Goal: Task Accomplishment & Management: Use online tool/utility

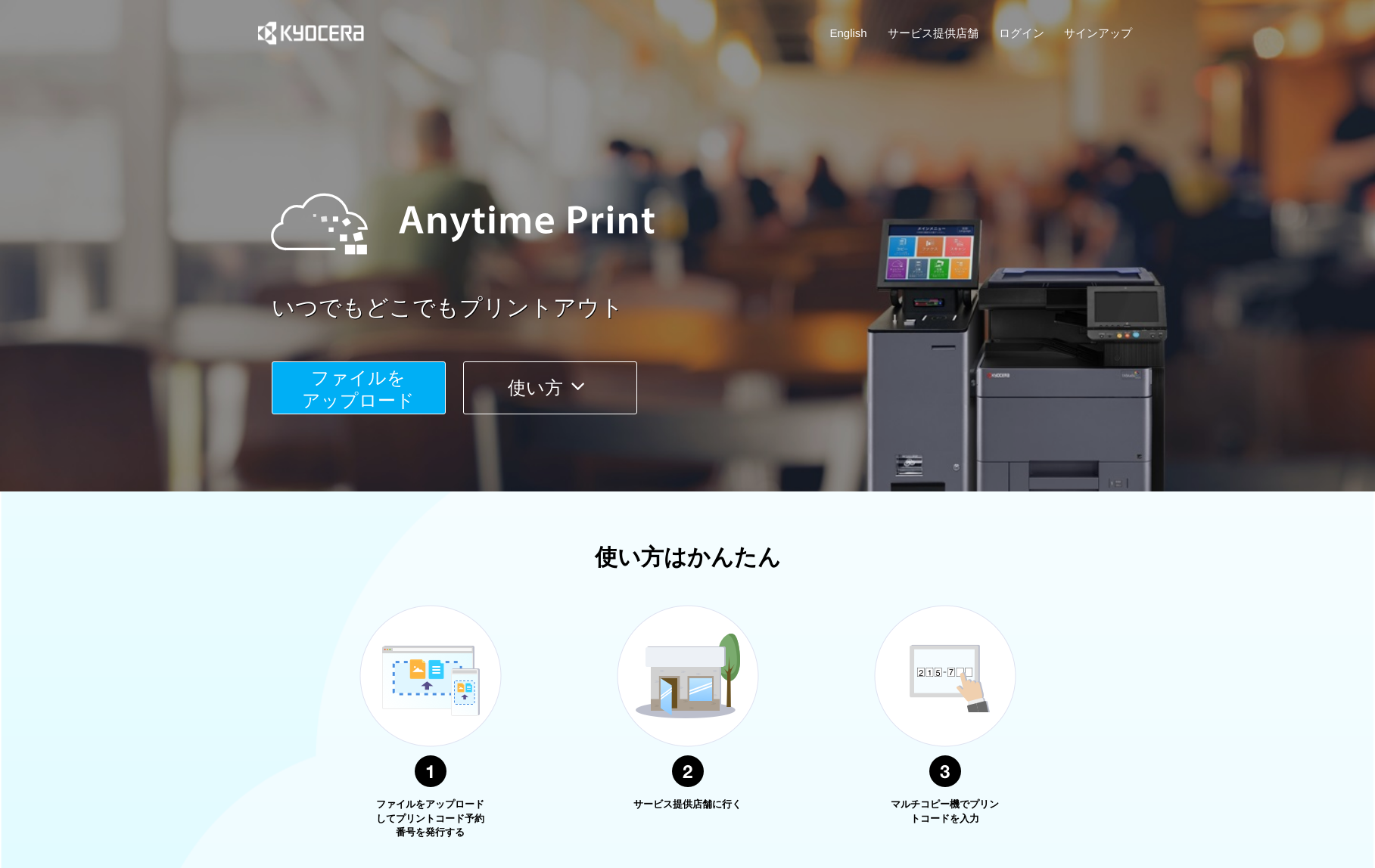
click at [333, 396] on span "ファイルを ​​アップロード" at bounding box center [359, 389] width 113 height 43
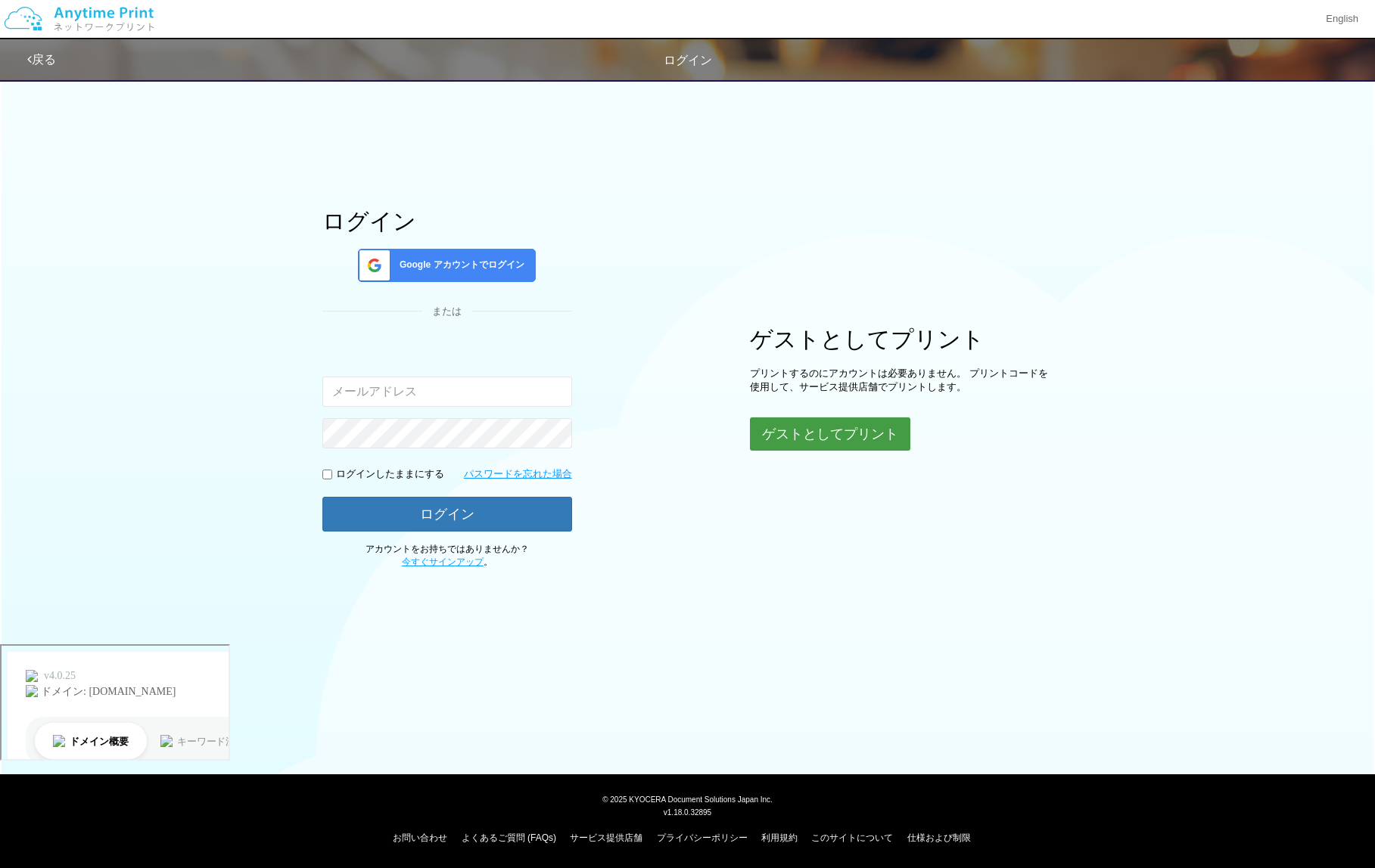
click at [789, 441] on button "ゲストとしてプリント" at bounding box center [830, 434] width 160 height 34
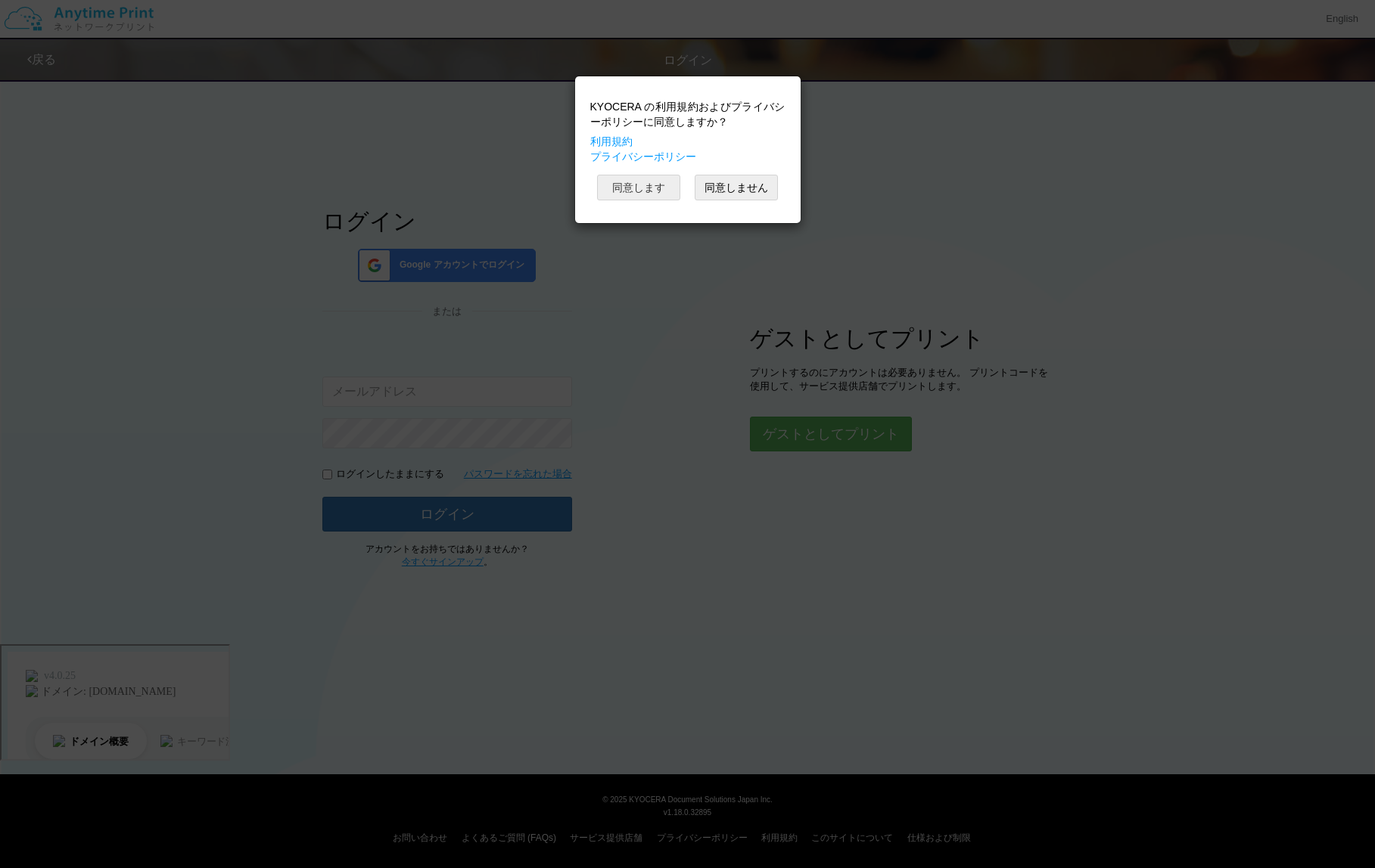
click at [641, 188] on button "同意します" at bounding box center [638, 188] width 83 height 26
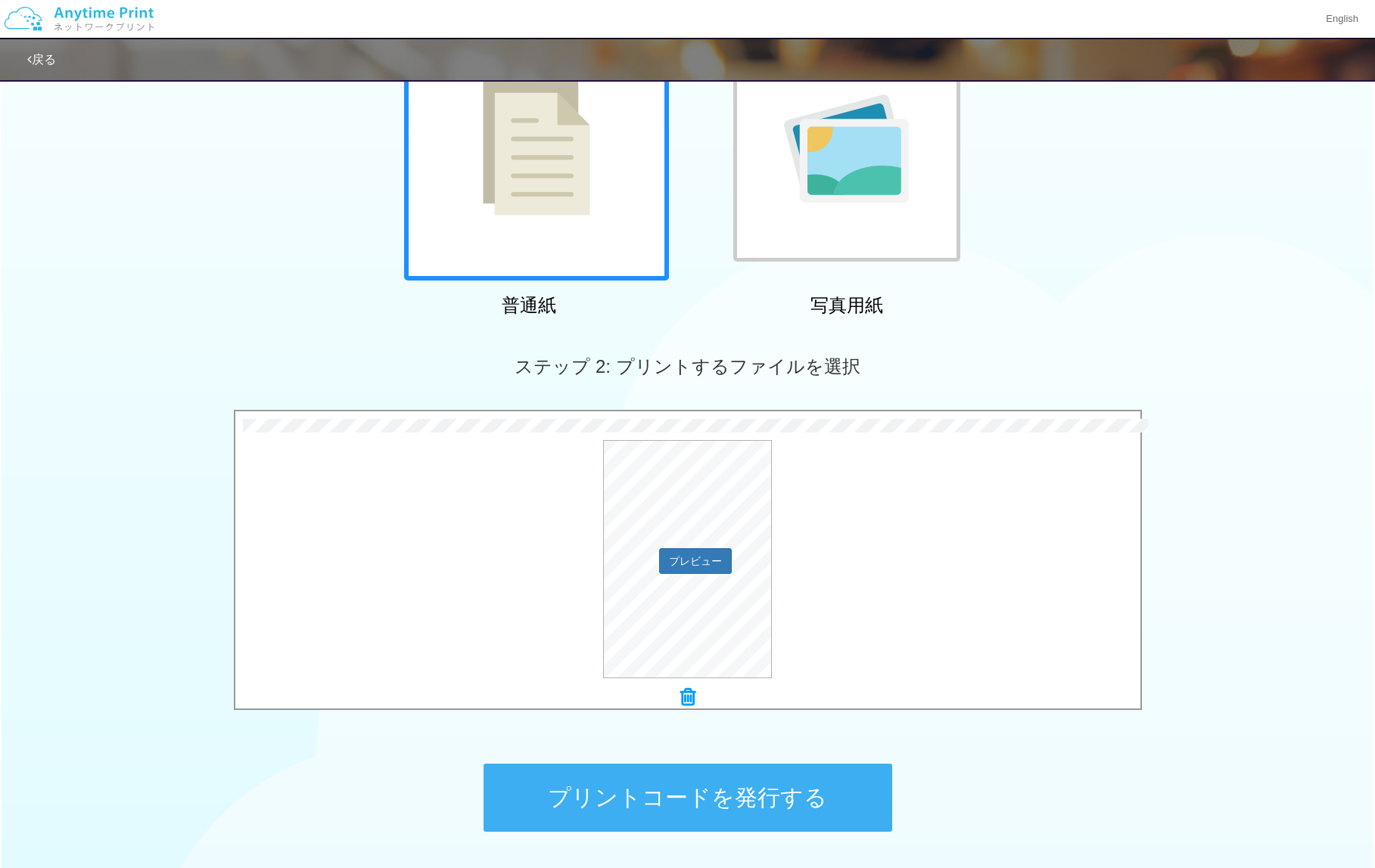
scroll to position [186, 0]
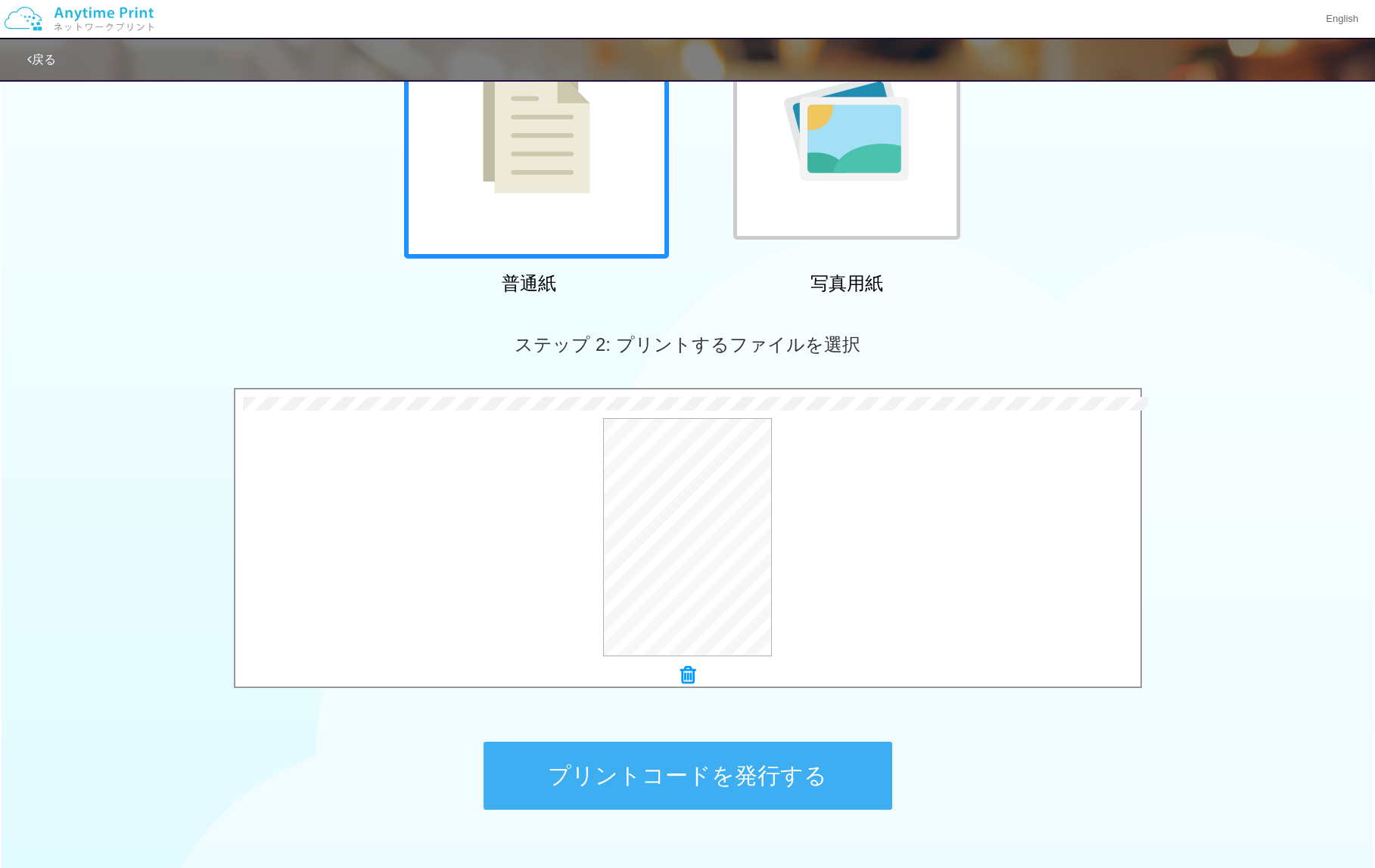
click at [765, 769] on button "プリントコードを発行する" at bounding box center [688, 775] width 409 height 68
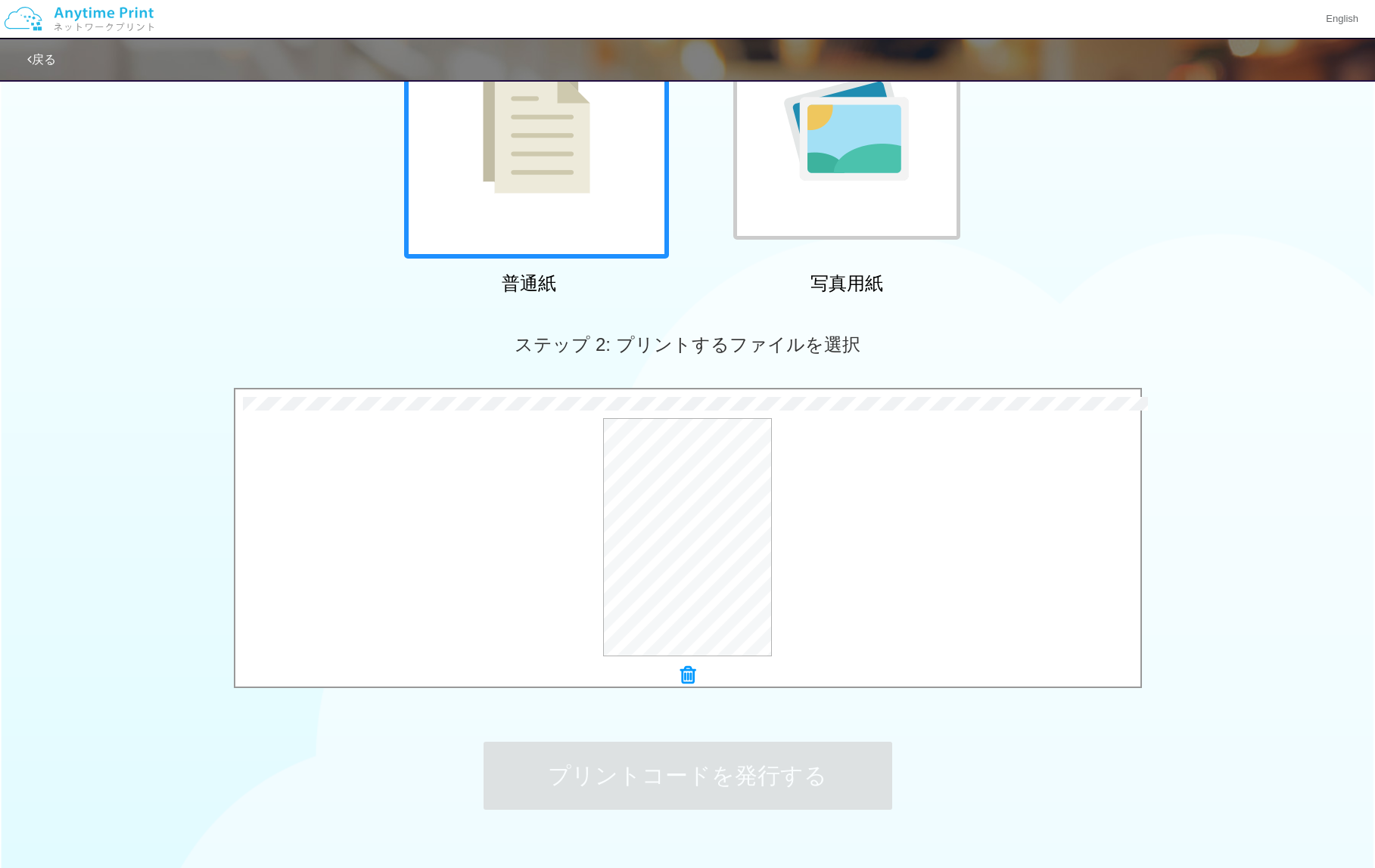
scroll to position [0, 0]
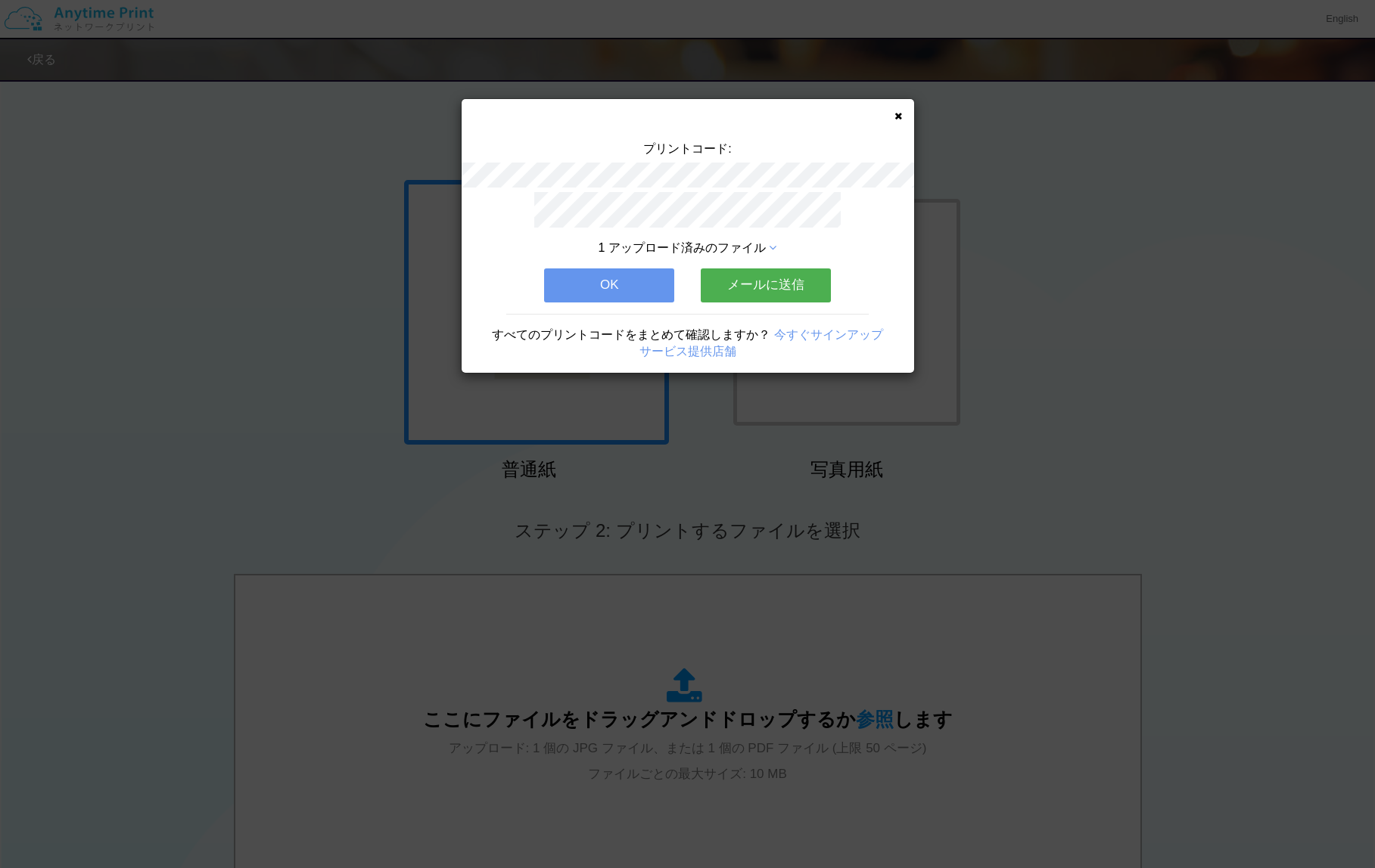
click at [657, 287] on button "OK" at bounding box center [609, 285] width 130 height 34
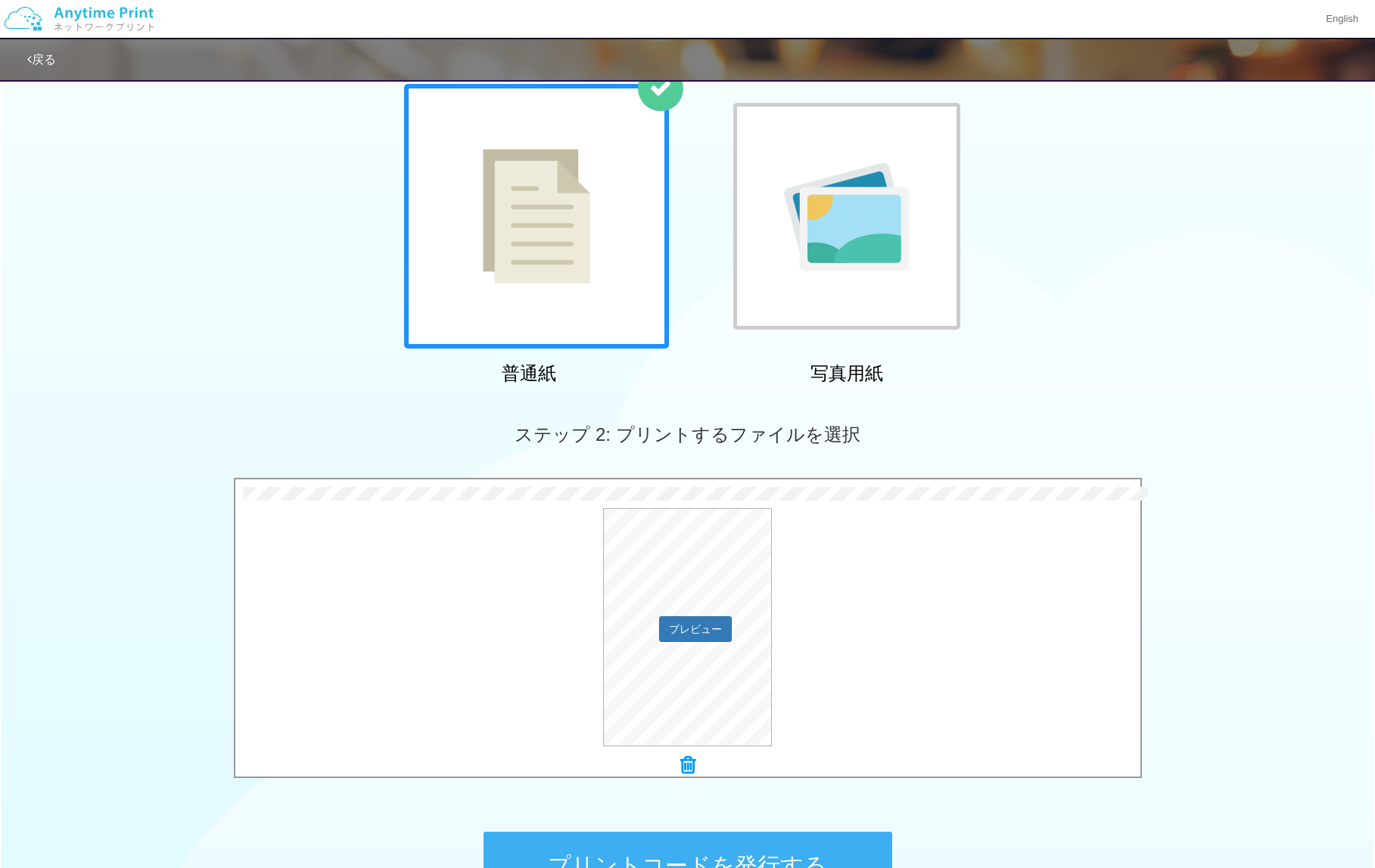
scroll to position [118, 0]
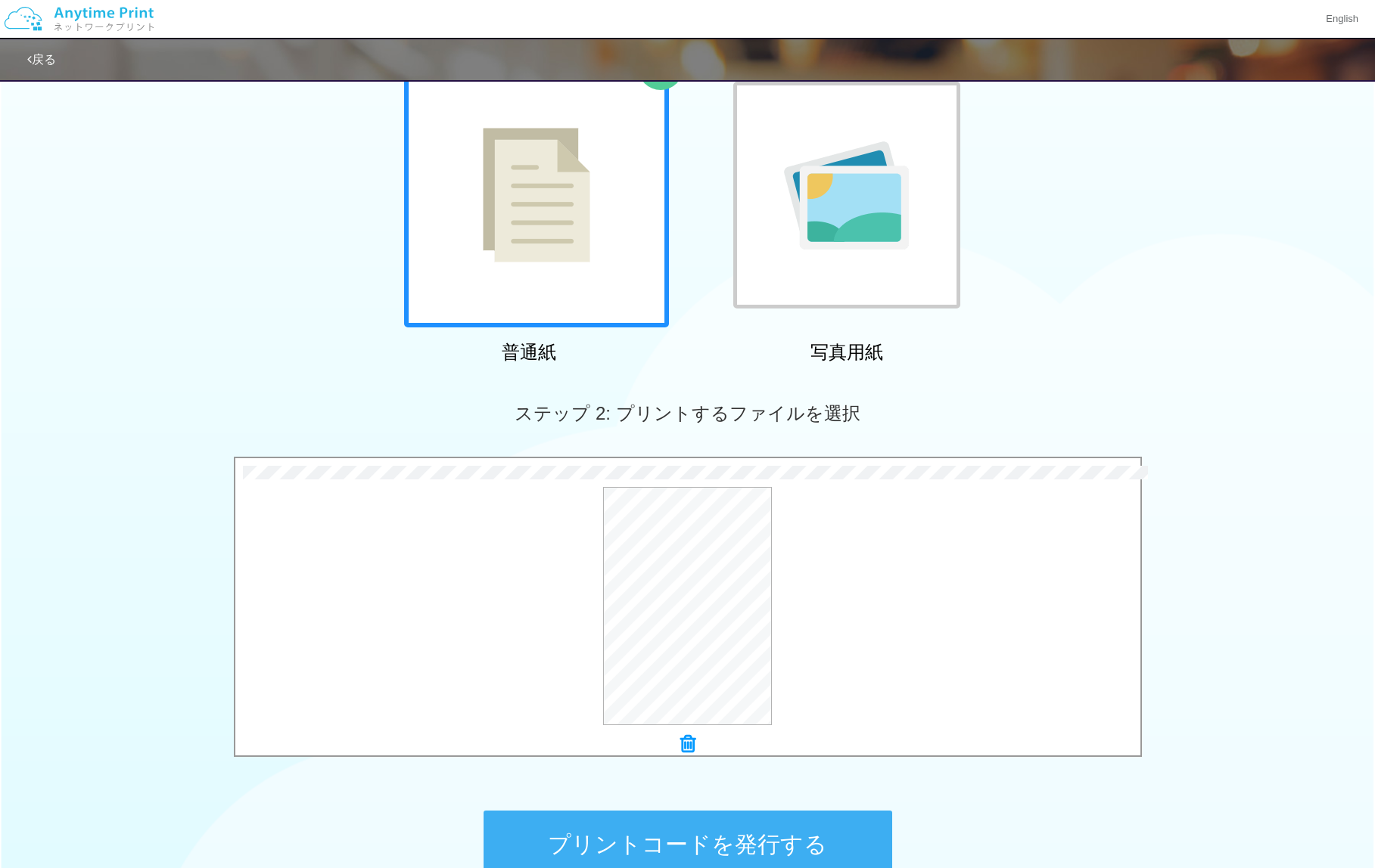
click at [790, 835] on button "プリントコードを発行する" at bounding box center [688, 844] width 409 height 68
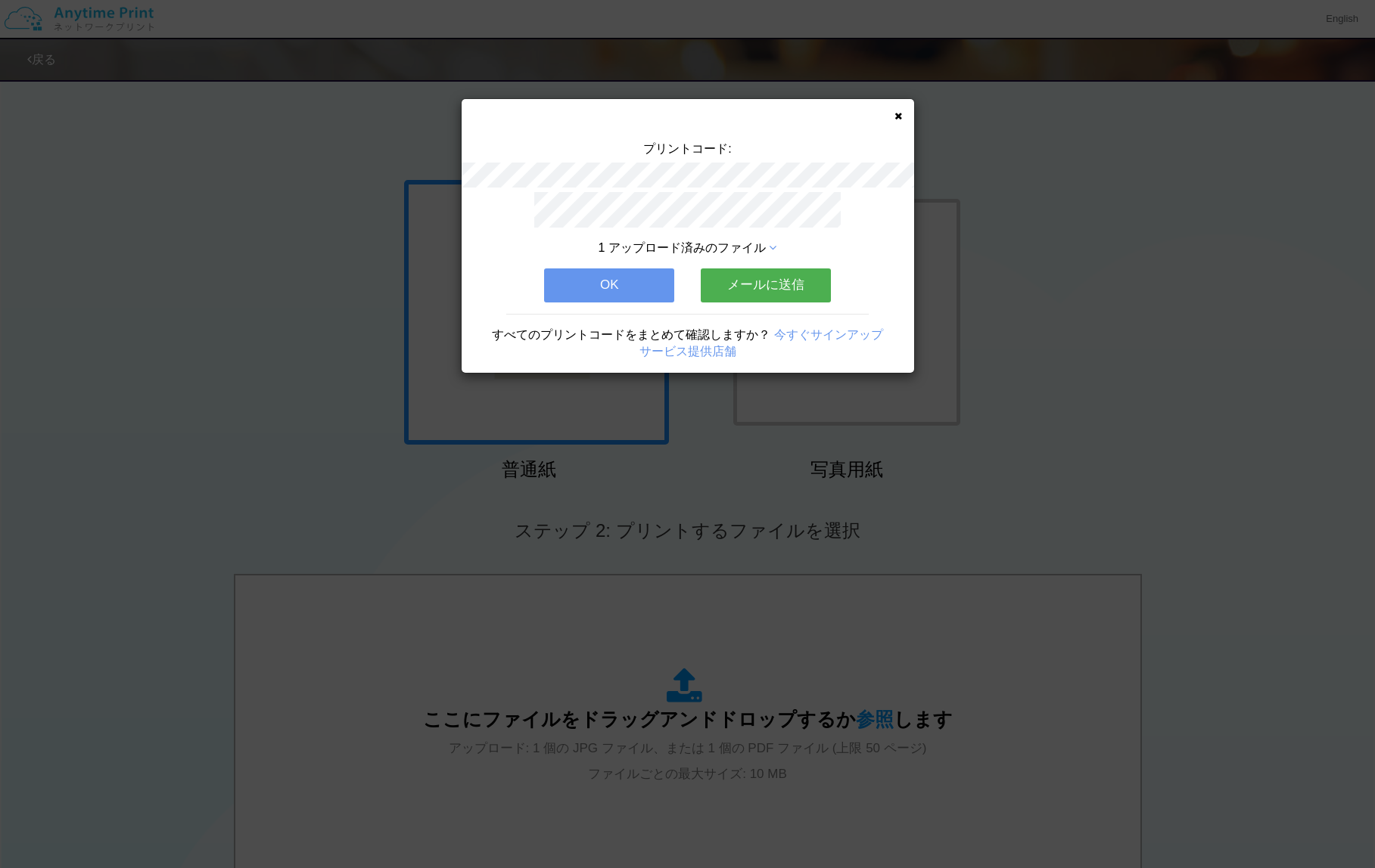
click at [600, 277] on button "OK" at bounding box center [609, 285] width 130 height 34
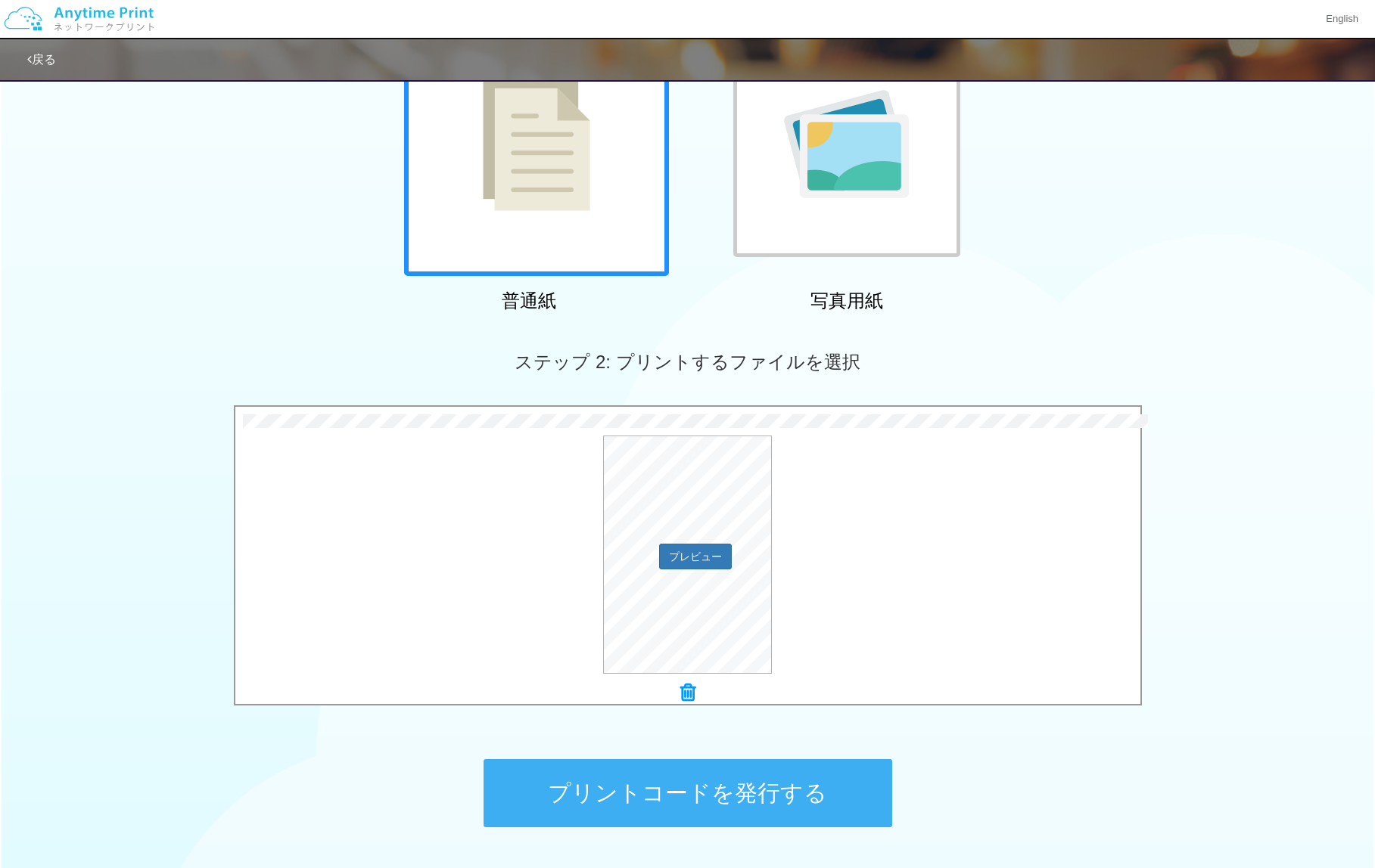
scroll to position [170, 0]
click at [659, 787] on button "プリントコードを発行する" at bounding box center [688, 792] width 409 height 68
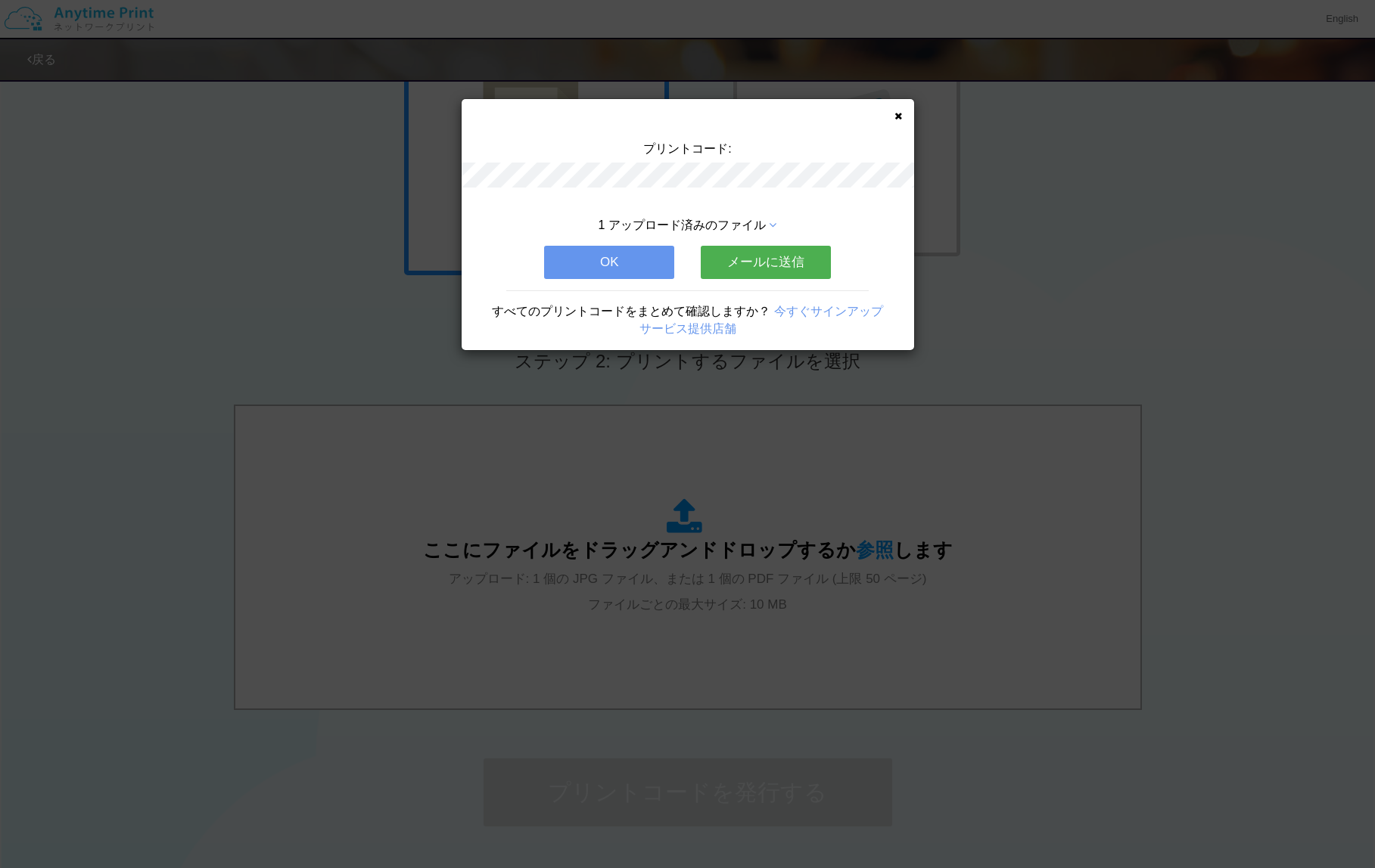
scroll to position [0, 0]
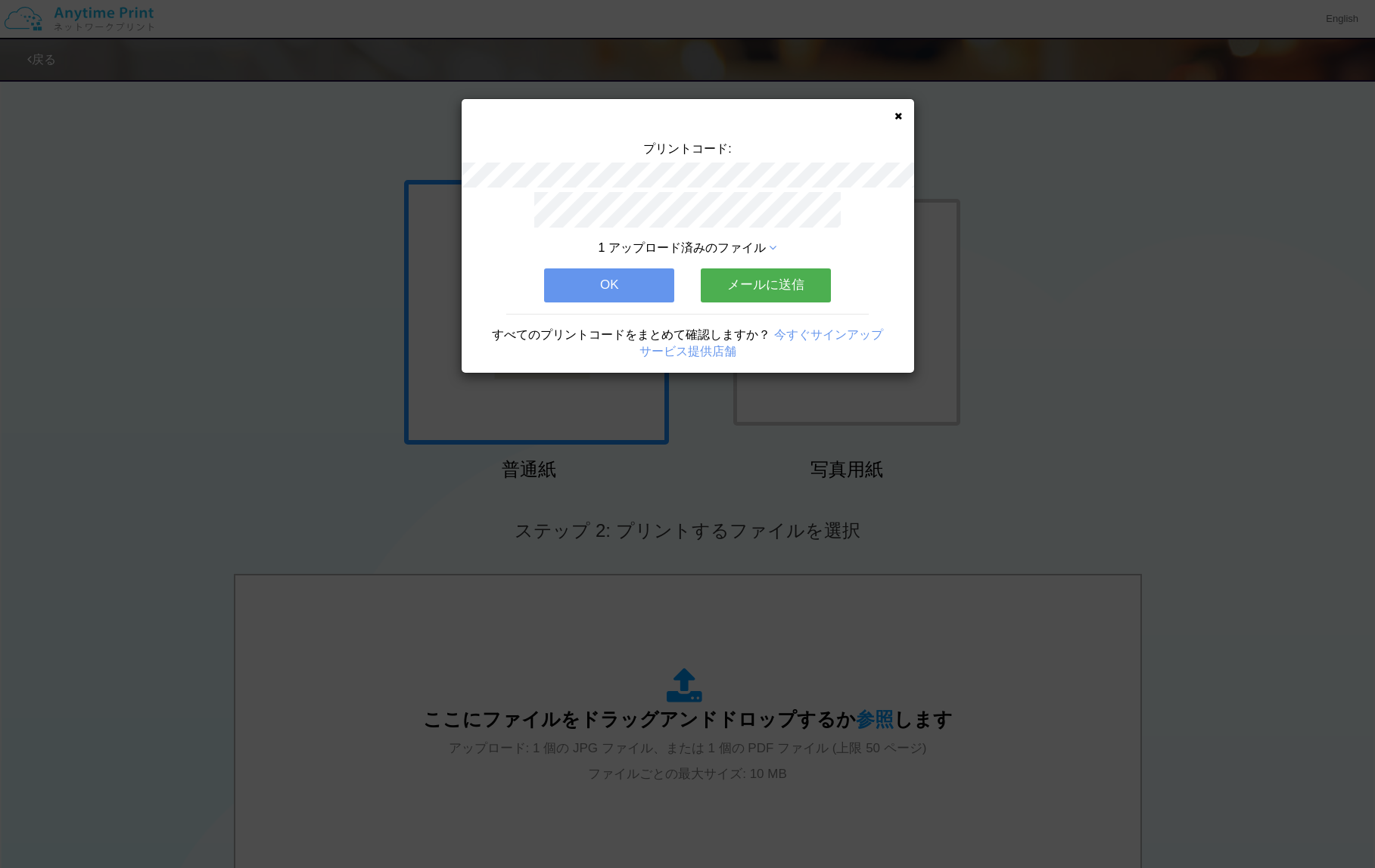
click at [613, 276] on button "OK" at bounding box center [609, 285] width 130 height 34
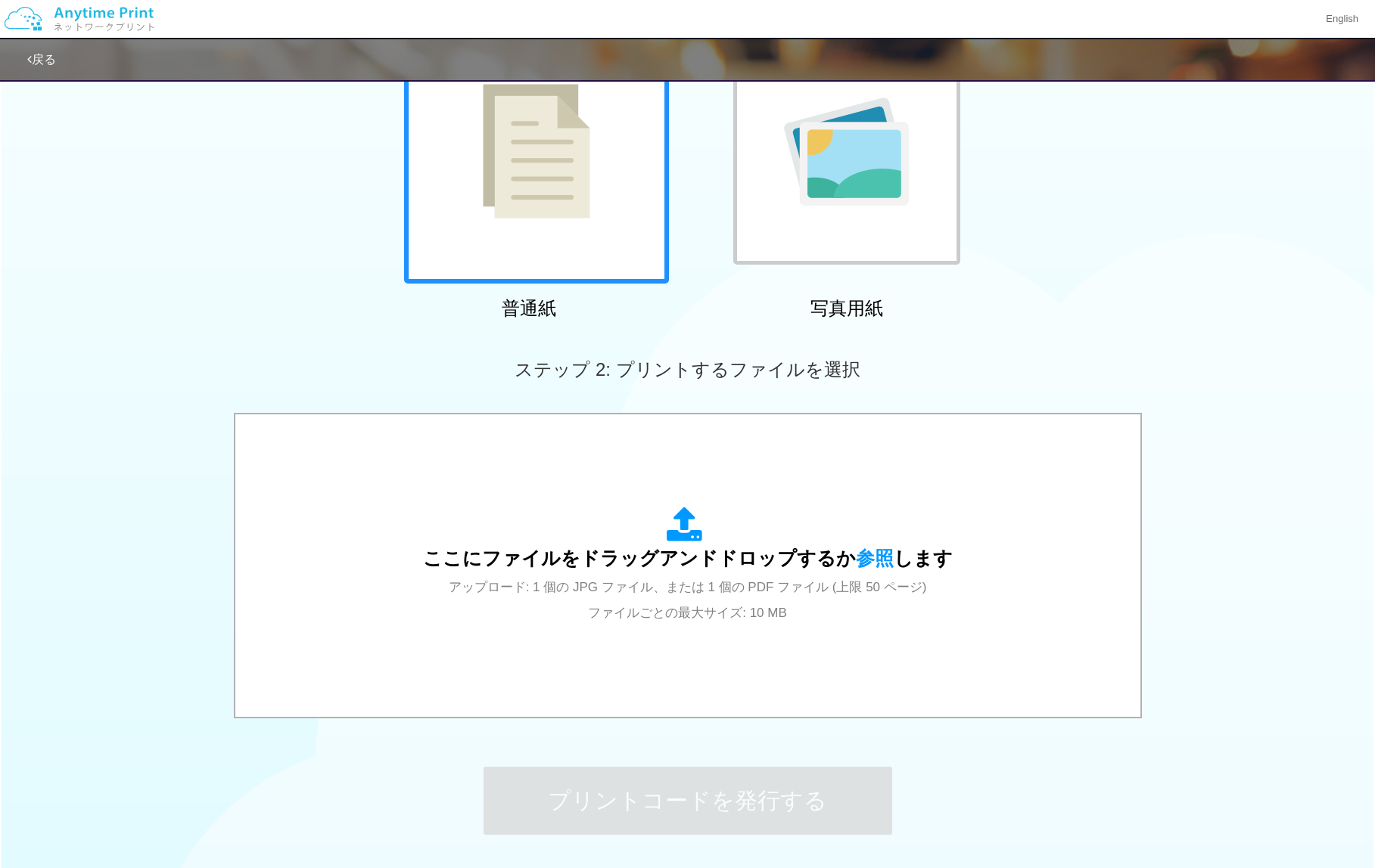
scroll to position [282, 0]
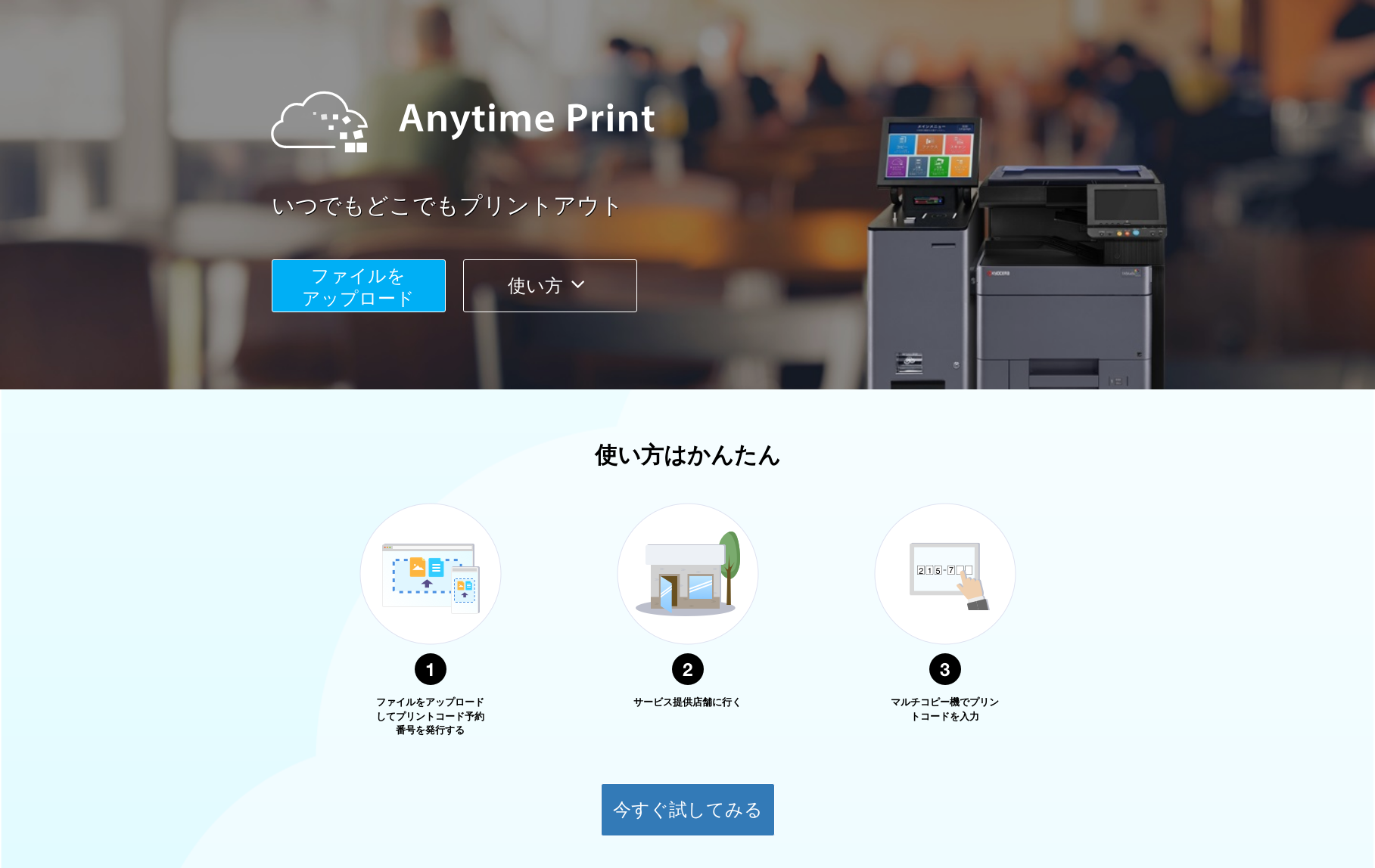
scroll to position [205, 0]
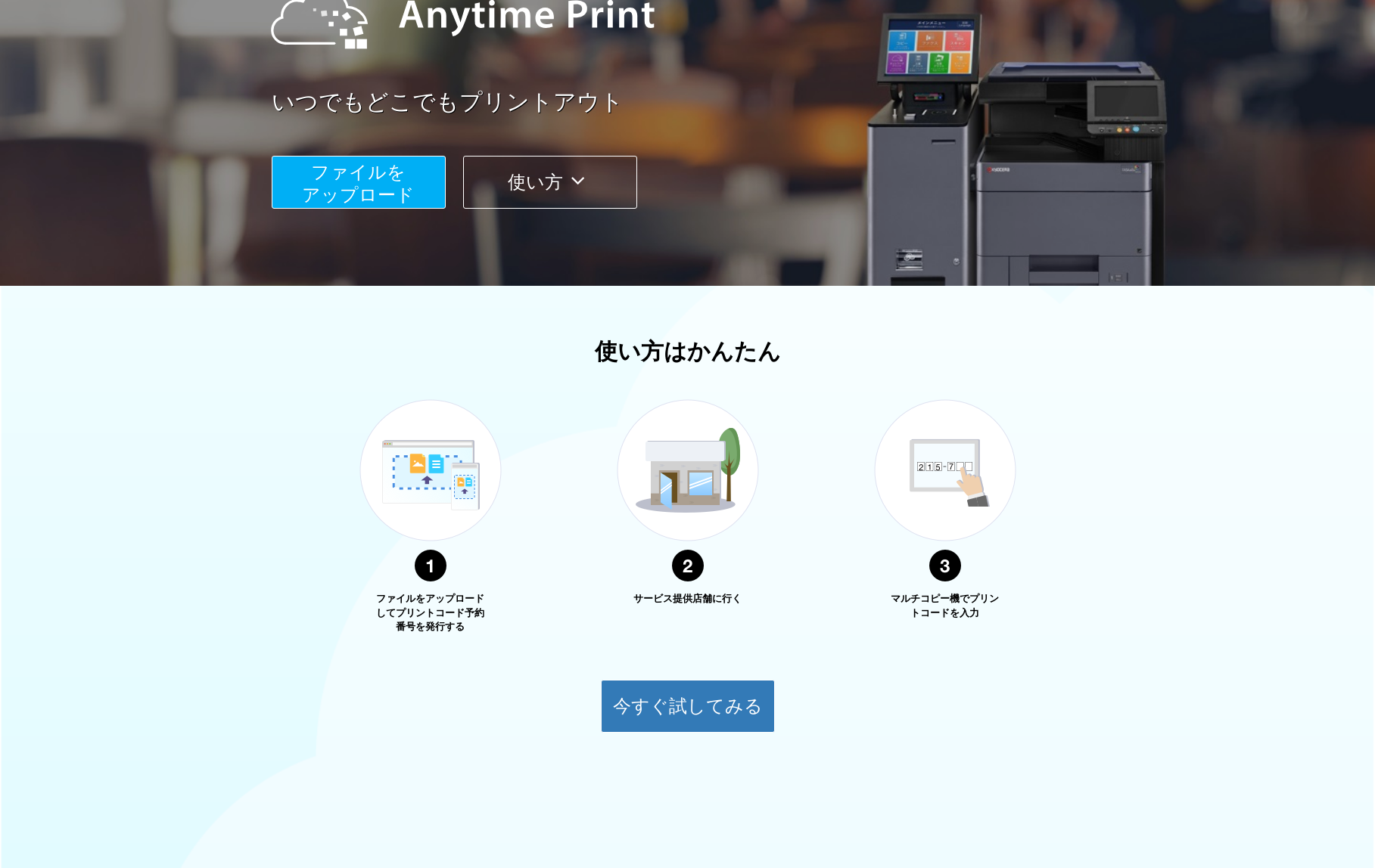
click at [401, 187] on span "ファイルを ​​アップロード" at bounding box center [359, 184] width 113 height 43
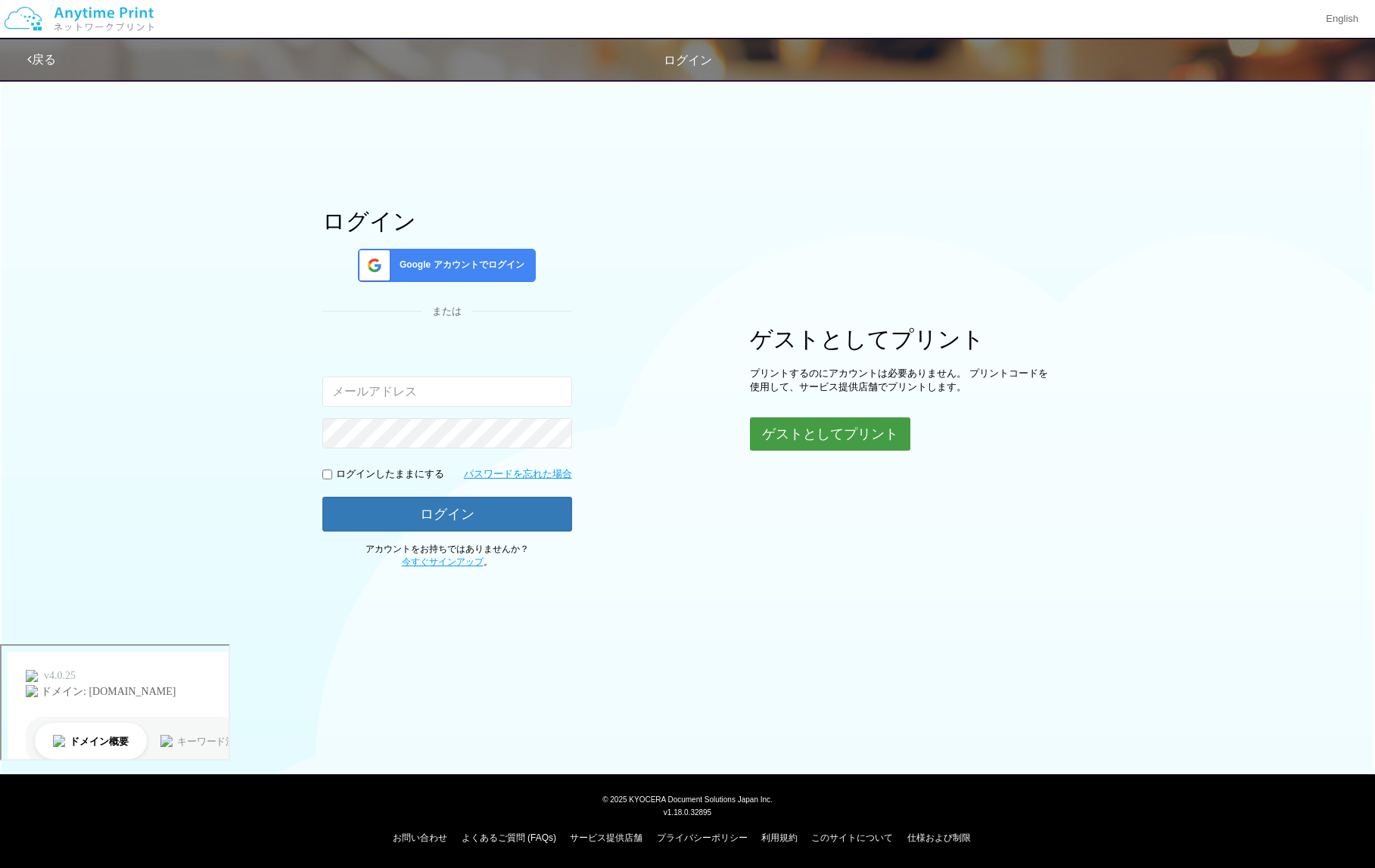
click at [793, 441] on button "ゲストとしてプリント" at bounding box center [830, 434] width 160 height 34
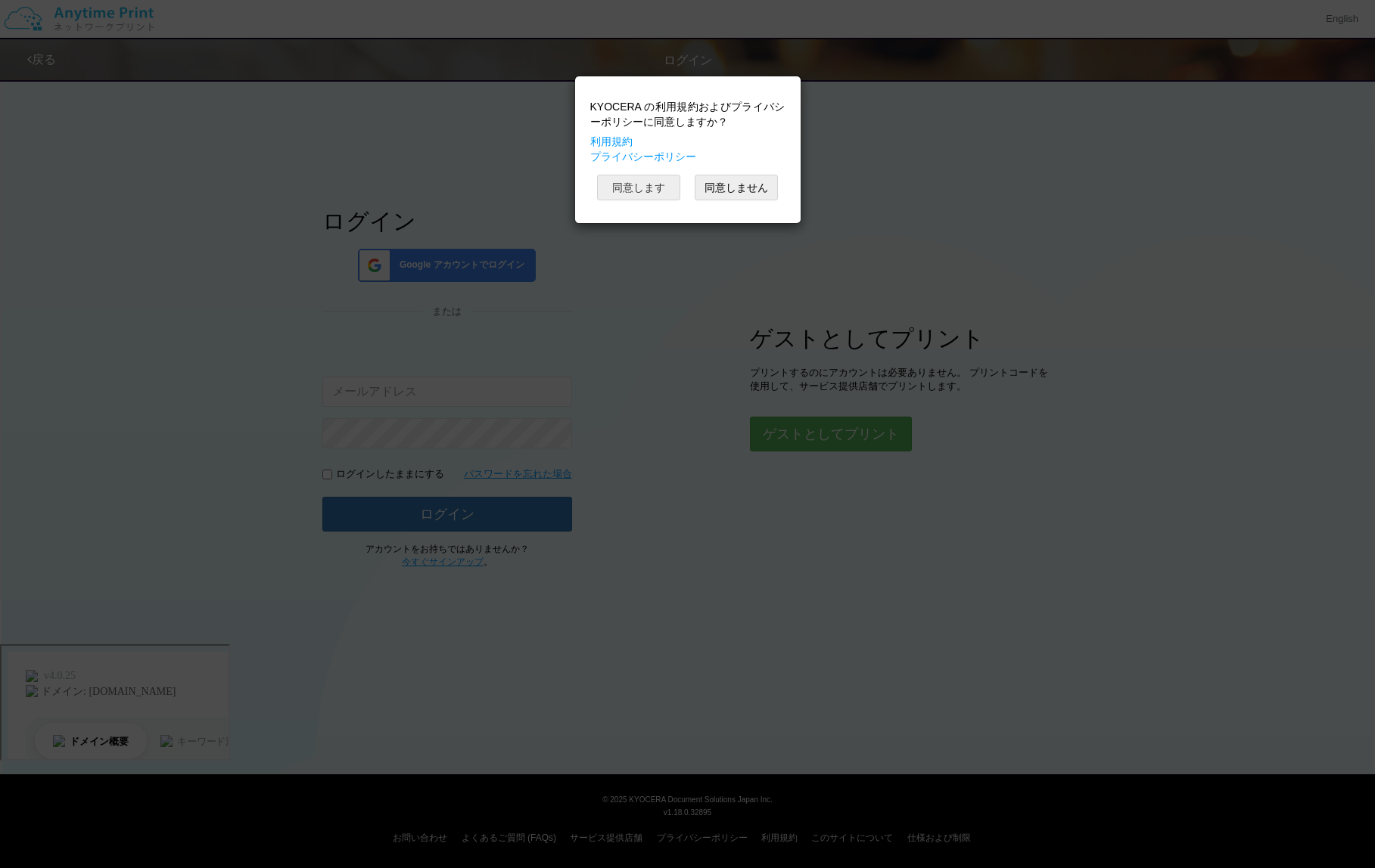
click at [652, 190] on button "同意します" at bounding box center [638, 188] width 83 height 26
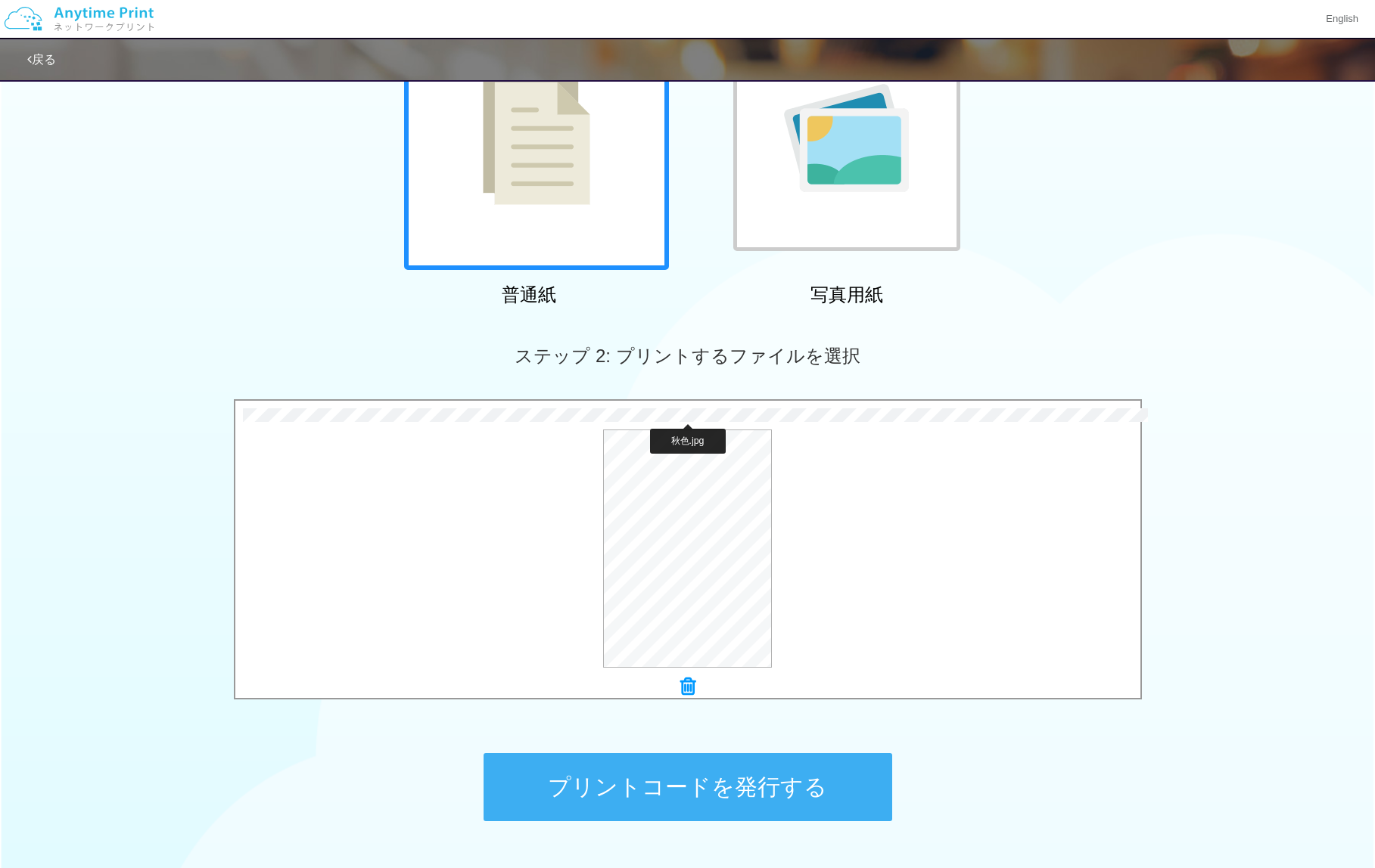
scroll to position [208, 0]
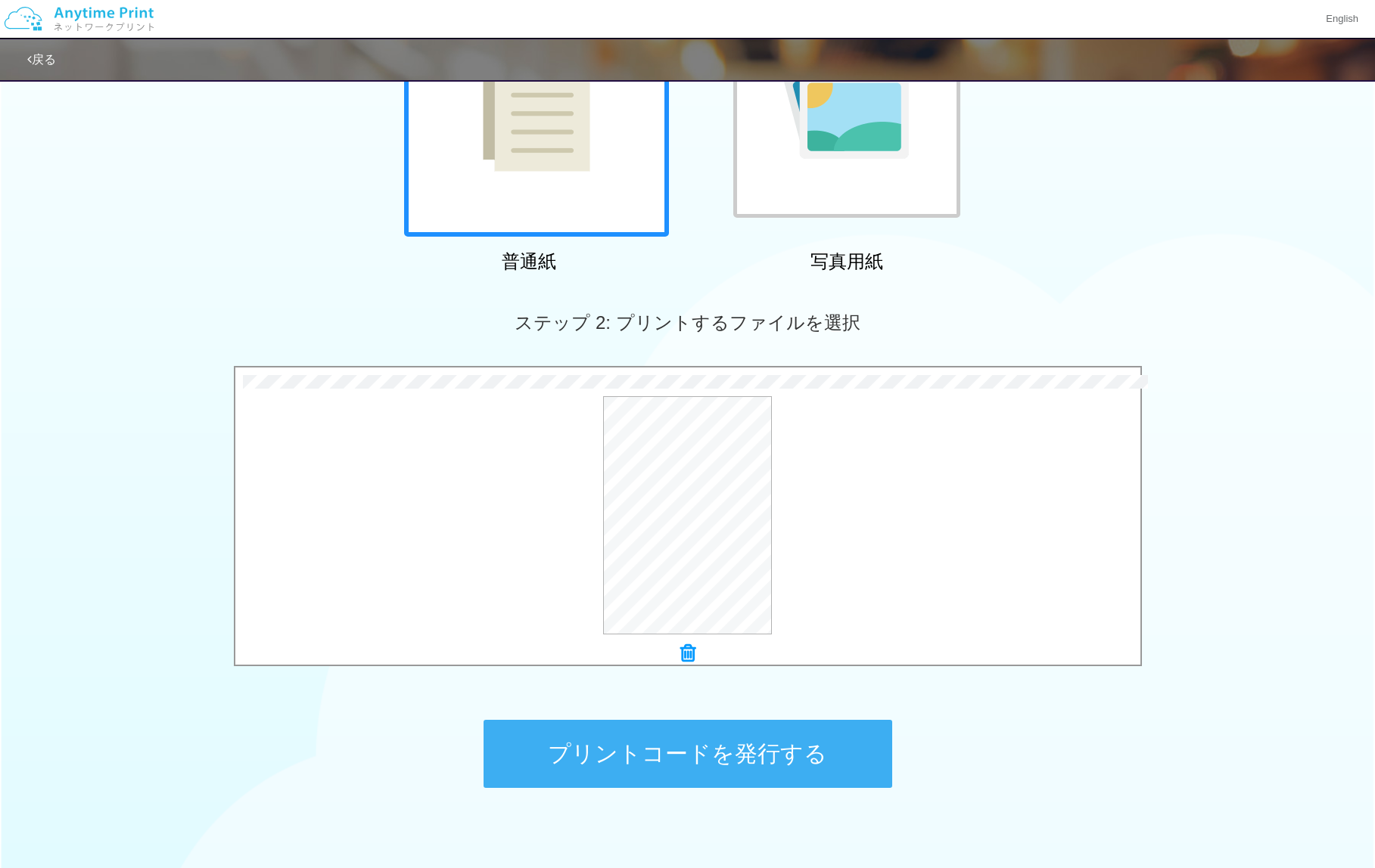
click at [767, 749] on button "プリントコードを発行する" at bounding box center [688, 753] width 409 height 68
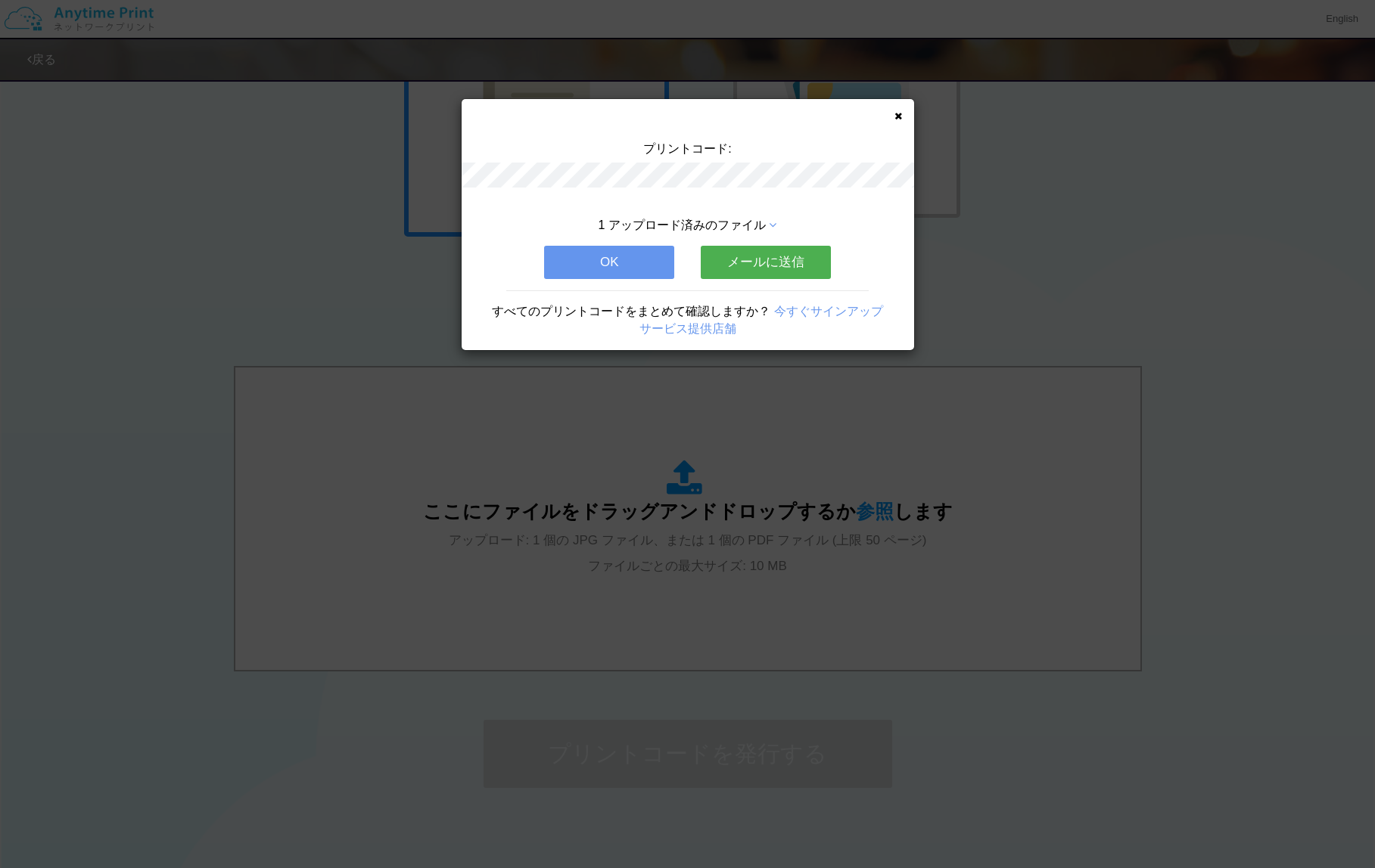
scroll to position [0, 0]
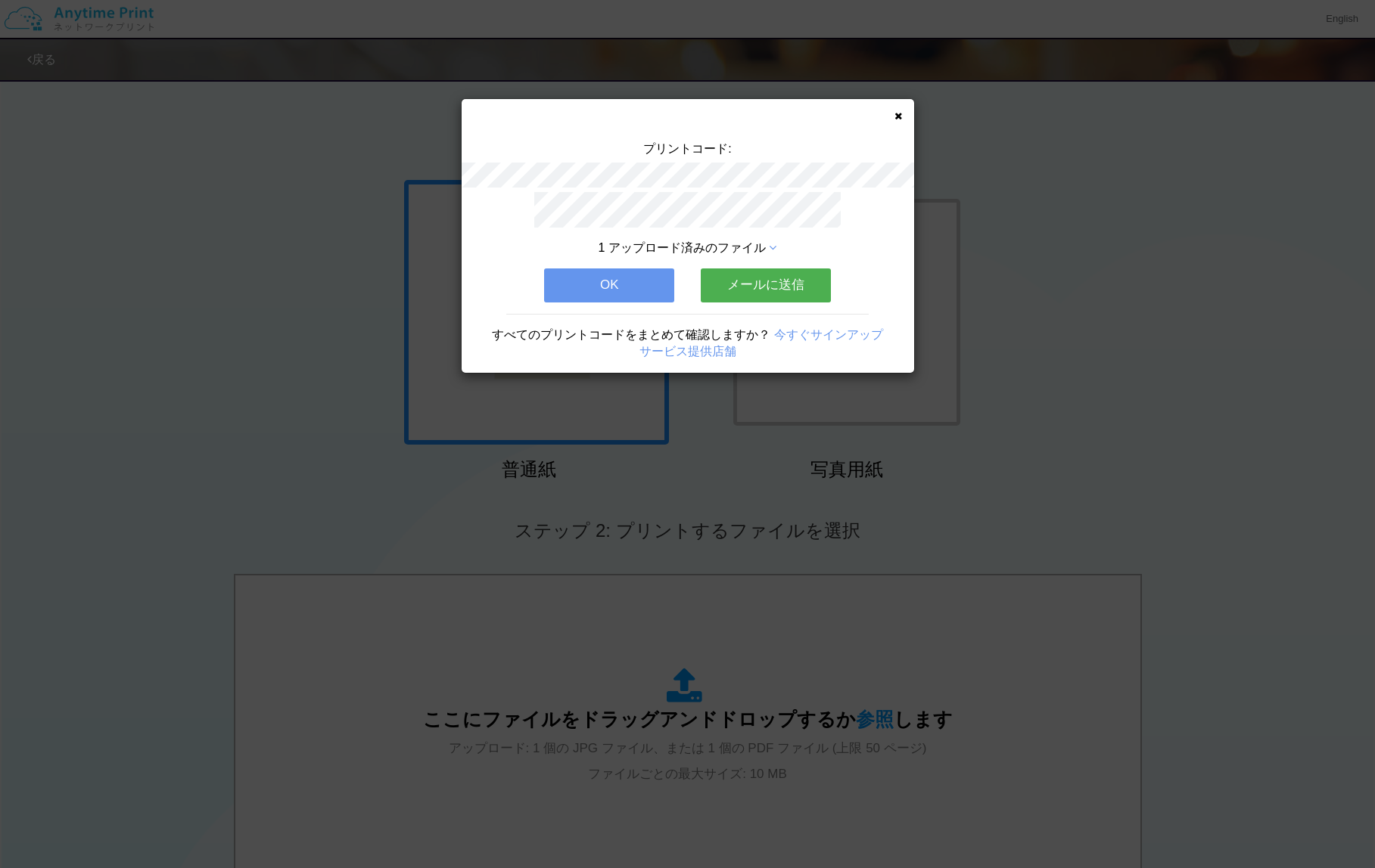
click at [898, 115] on icon at bounding box center [898, 117] width 8 height 10
